Goal: Information Seeking & Learning: Learn about a topic

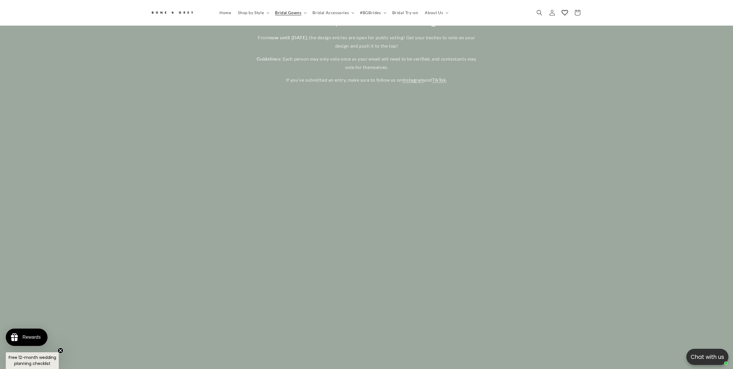
scroll to position [335, 0]
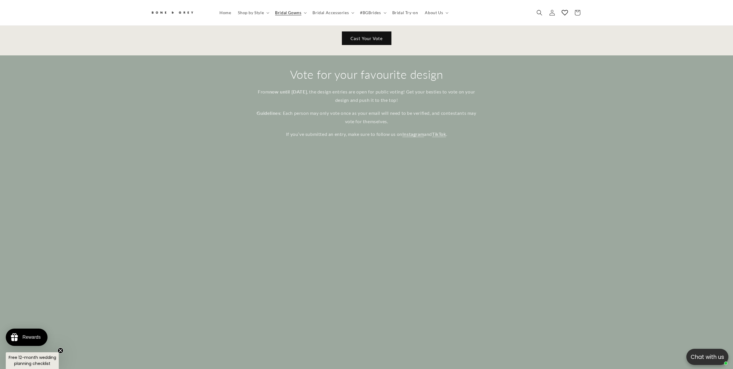
drag, startPoint x: 328, startPoint y: 88, endPoint x: 285, endPoint y: 86, distance: 43.0
click at [285, 88] on p "From now until October 17 , the design entries are open for public voting! Get …" at bounding box center [366, 96] width 225 height 17
click at [393, 97] on p "From now until October 17 , the design entries are open for public voting! Get …" at bounding box center [366, 96] width 225 height 17
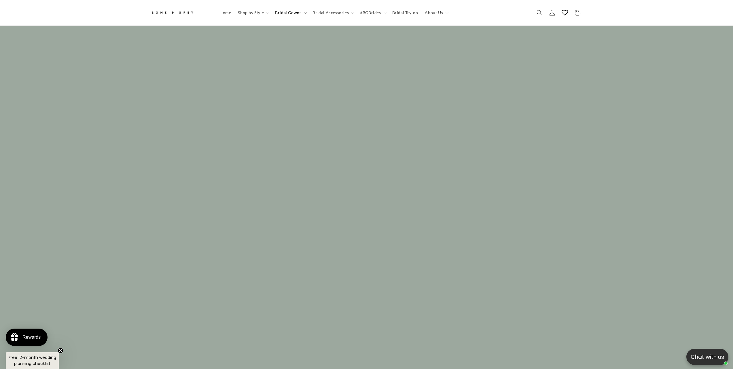
scroll to position [0, 0]
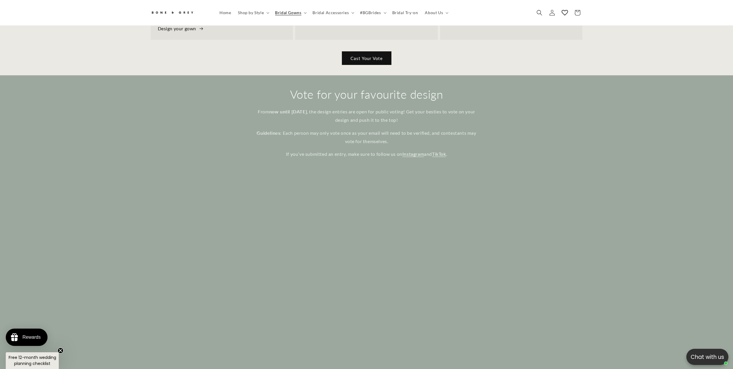
scroll to position [306, 0]
